Goal: Task Accomplishment & Management: Use online tool/utility

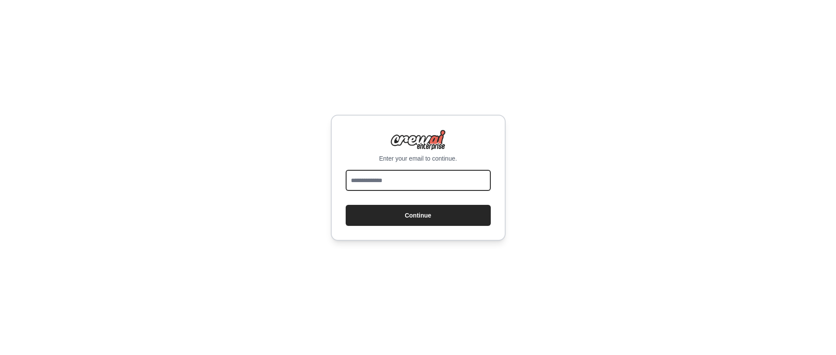
click at [377, 175] on input "email" at bounding box center [418, 180] width 145 height 21
type input "**********"
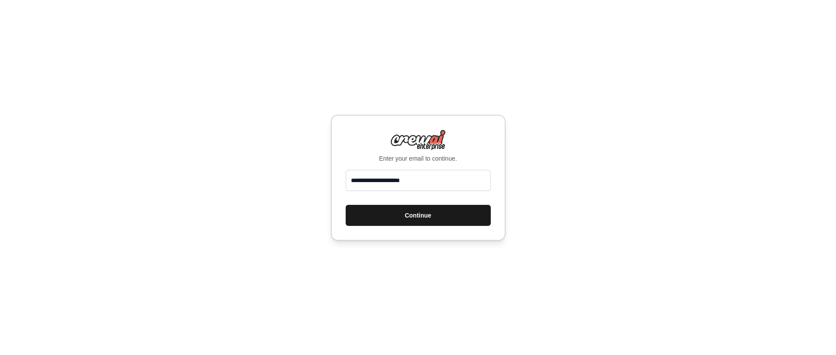
click at [393, 213] on button "Continue" at bounding box center [418, 215] width 145 height 21
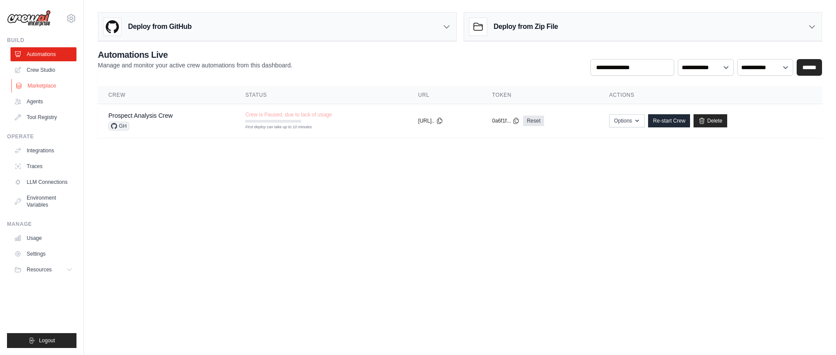
click at [45, 84] on link "Marketplace" at bounding box center [44, 86] width 66 height 14
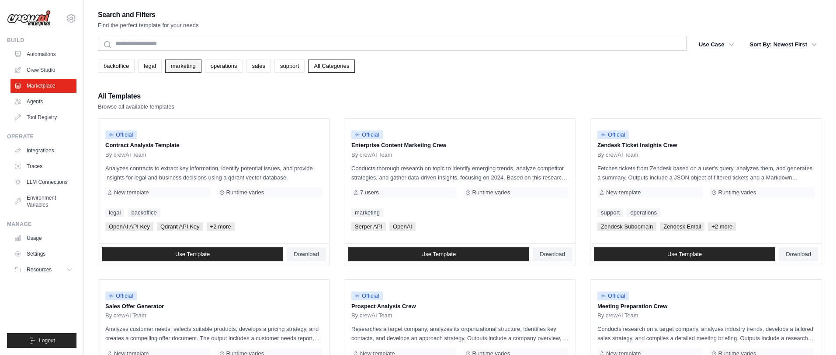
click at [185, 67] on link "marketing" at bounding box center [183, 65] width 36 height 13
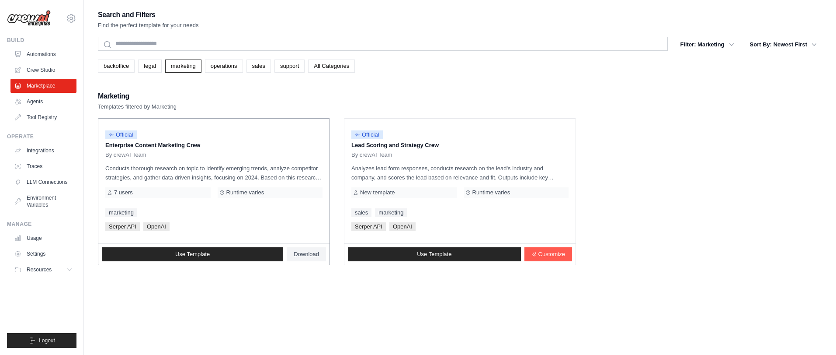
scroll to position [10, 0]
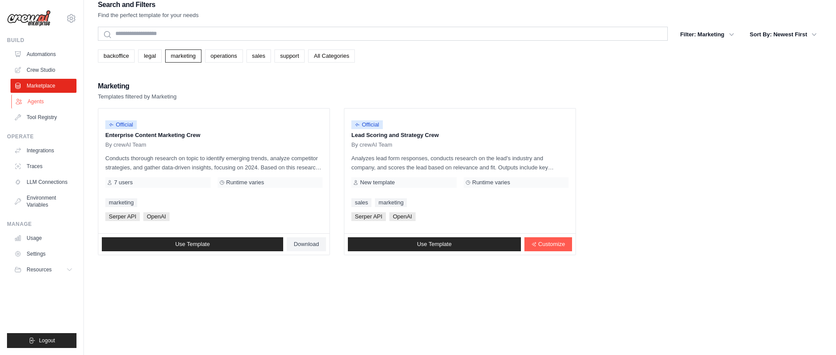
click at [36, 100] on link "Agents" at bounding box center [44, 101] width 66 height 14
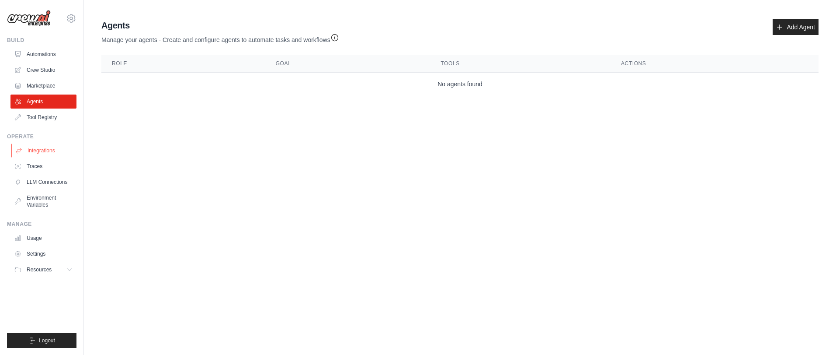
click at [38, 149] on link "Integrations" at bounding box center [44, 150] width 66 height 14
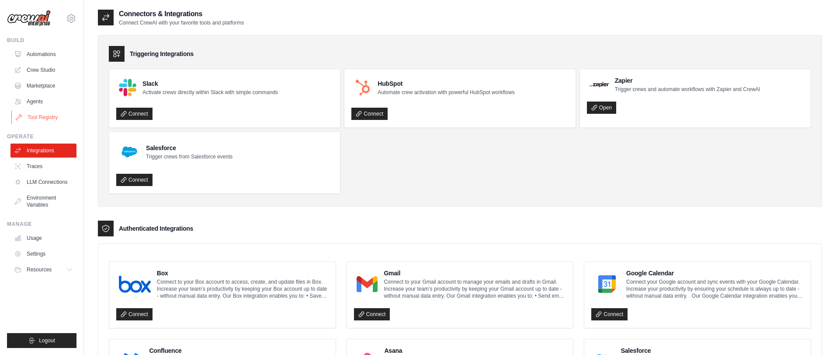
click at [35, 110] on link "Tool Registry" at bounding box center [44, 117] width 66 height 14
click at [35, 118] on link "Tool Registry" at bounding box center [44, 117] width 66 height 14
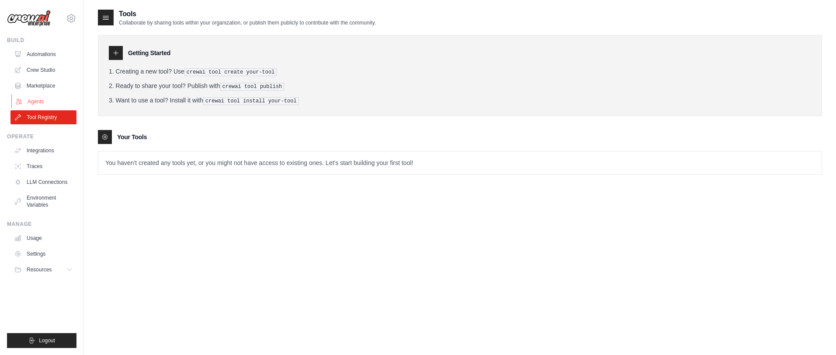
click at [37, 101] on link "Agents" at bounding box center [44, 101] width 66 height 14
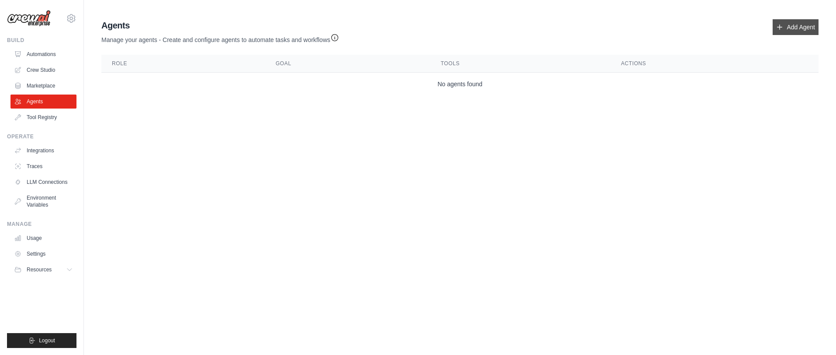
click at [795, 24] on link "Add Agent" at bounding box center [796, 27] width 46 height 16
click at [40, 83] on link "Marketplace" at bounding box center [44, 86] width 66 height 14
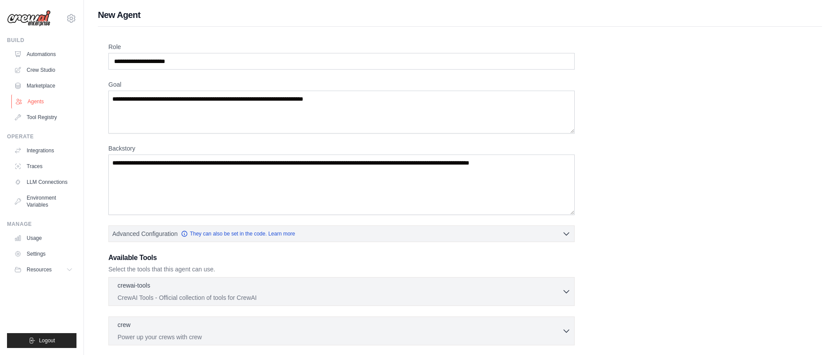
click at [38, 97] on link "Agents" at bounding box center [44, 101] width 66 height 14
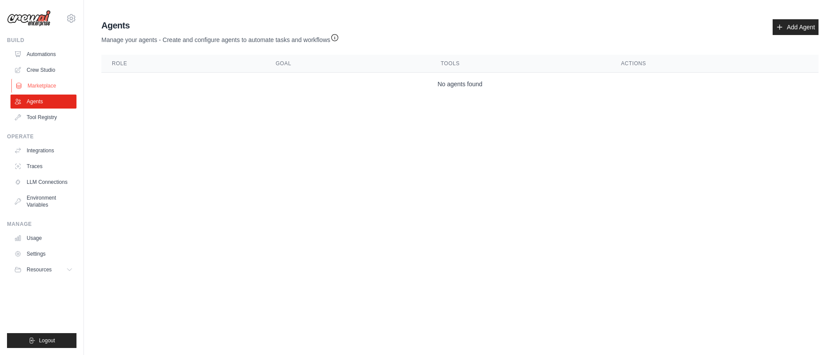
click at [40, 90] on link "Marketplace" at bounding box center [44, 86] width 66 height 14
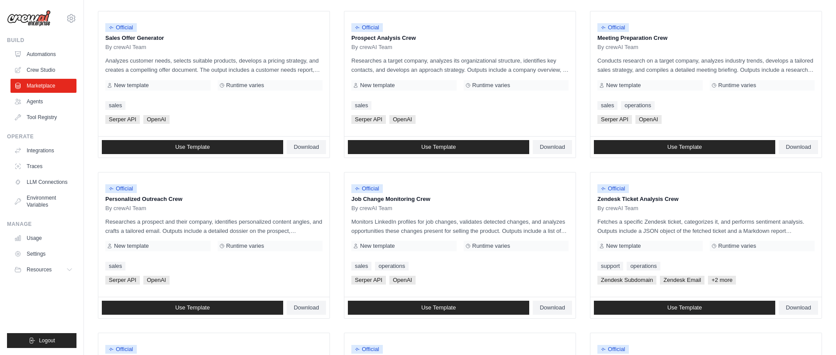
scroll to position [271, 0]
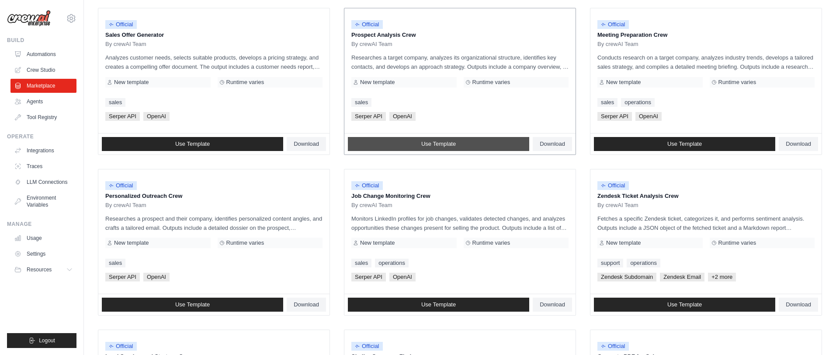
click at [398, 148] on link "Use Template" at bounding box center [438, 144] width 181 height 14
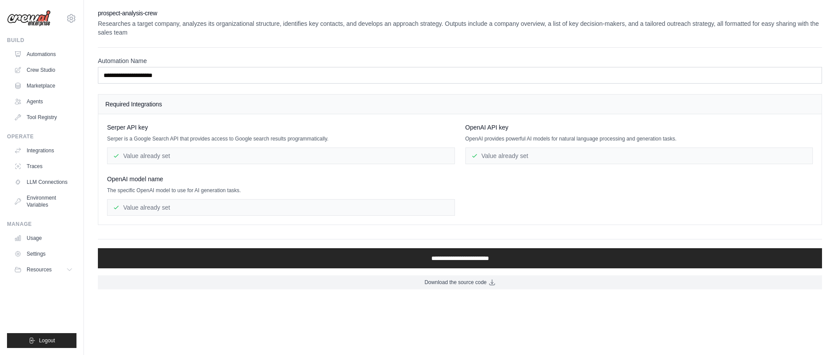
click at [149, 138] on p "Serper is a Google Search API that provides access to Google search results pro…" at bounding box center [281, 138] width 348 height 7
click at [455, 20] on p "Researches a target company, analyzes its organizational structure, identifies …" at bounding box center [460, 27] width 725 height 17
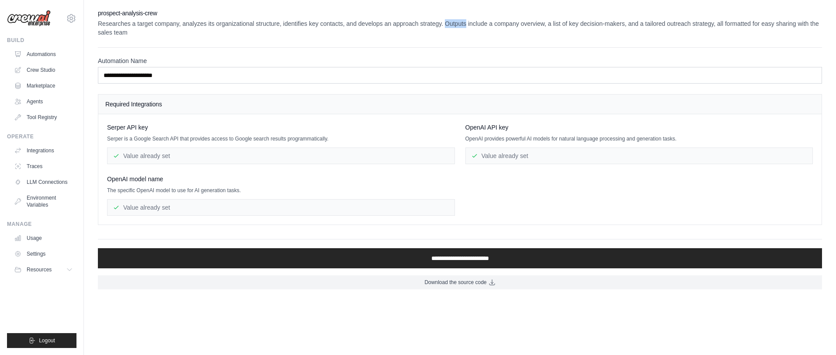
click at [455, 20] on p "Researches a target company, analyzes its organizational structure, identifies …" at bounding box center [460, 27] width 725 height 17
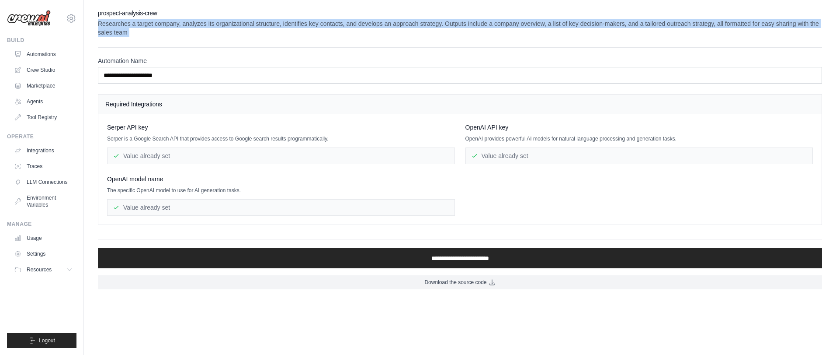
click at [495, 23] on p "Researches a target company, analyzes its organizational structure, identifies …" at bounding box center [460, 27] width 725 height 17
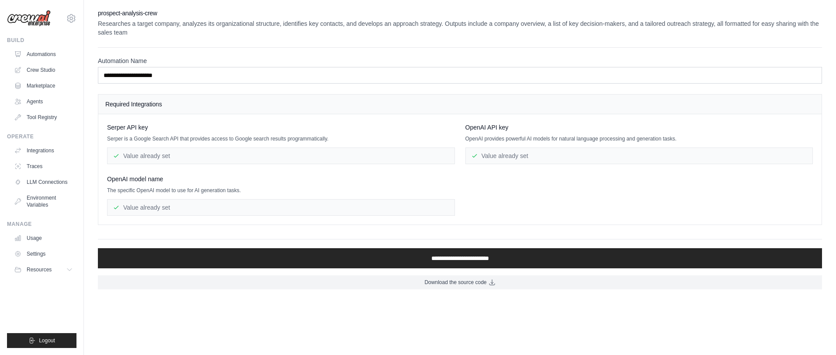
click at [495, 23] on p "Researches a target company, analyzes its organizational structure, identifies …" at bounding box center [460, 27] width 725 height 17
click at [548, 28] on p "Researches a target company, analyzes its organizational structure, identifies …" at bounding box center [460, 27] width 725 height 17
click at [560, 25] on p "Researches a target company, analyzes its organizational structure, identifies …" at bounding box center [460, 27] width 725 height 17
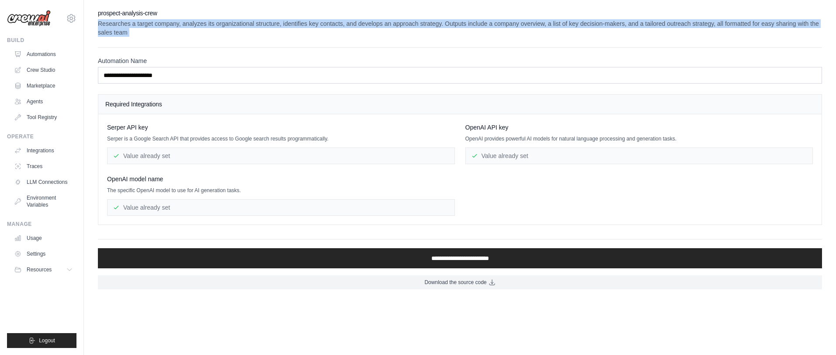
click at [612, 27] on p "Researches a target company, analyzes its organizational structure, identifies …" at bounding box center [460, 27] width 725 height 17
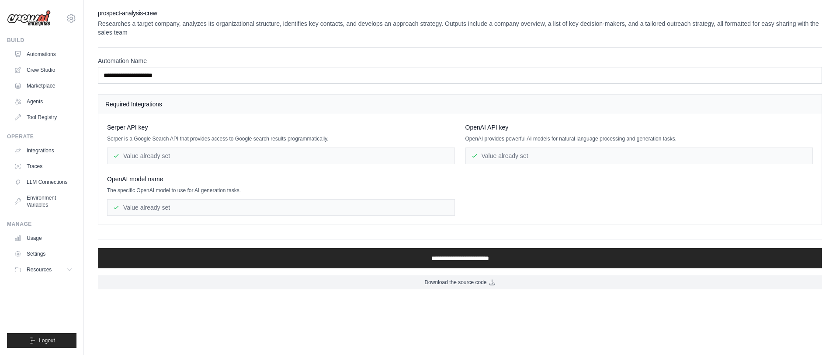
click at [612, 27] on p "Researches a target company, analyzes its organizational structure, identifies …" at bounding box center [460, 27] width 725 height 17
click at [632, 28] on p "Researches a target company, analyzes its organizational structure, identifies …" at bounding box center [460, 27] width 725 height 17
click at [675, 26] on p "Researches a target company, analyzes its organizational structure, identifies …" at bounding box center [460, 27] width 725 height 17
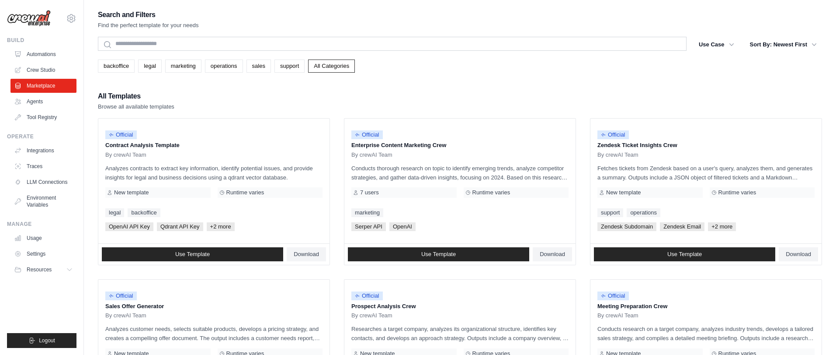
scroll to position [271, 0]
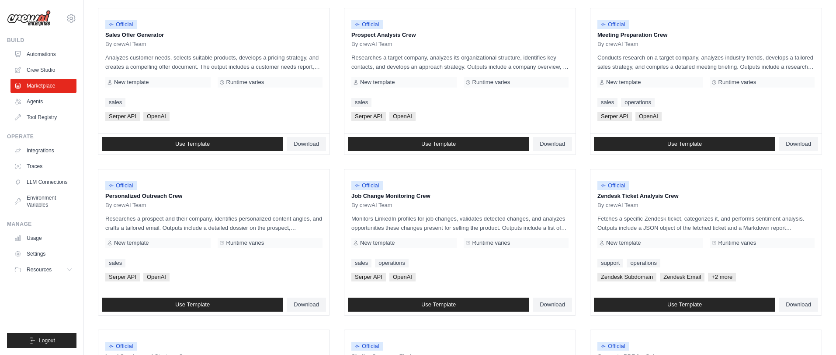
click at [338, 38] on ul "Official Contract Analysis Template By crewAI Team Analyzes contracts to extrac…" at bounding box center [460, 161] width 725 height 629
click at [135, 195] on p "Personalized Outreach Crew" at bounding box center [213, 196] width 217 height 9
click at [148, 176] on div "Official Personalized Outreach Crew By crewAI Team" at bounding box center [213, 192] width 217 height 33
click at [199, 297] on link "Use Template" at bounding box center [192, 304] width 181 height 14
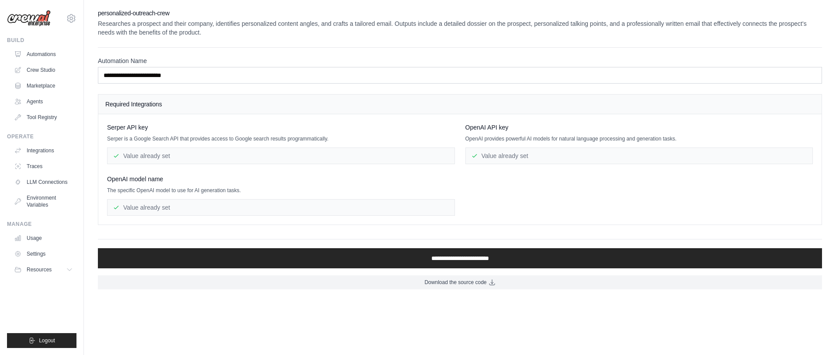
click at [314, 63] on label "Automation Name" at bounding box center [460, 60] width 725 height 9
click at [314, 67] on input "**********" at bounding box center [460, 75] width 725 height 17
click at [277, 49] on div "**********" at bounding box center [460, 65] width 725 height 36
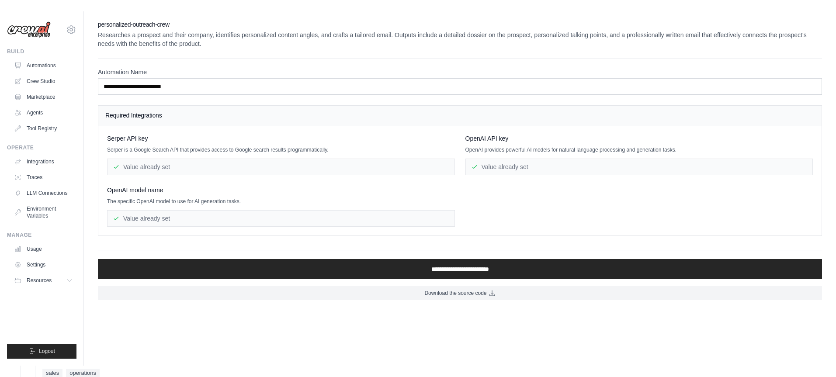
scroll to position [271, 0]
